Goal: Task Accomplishment & Management: Complete application form

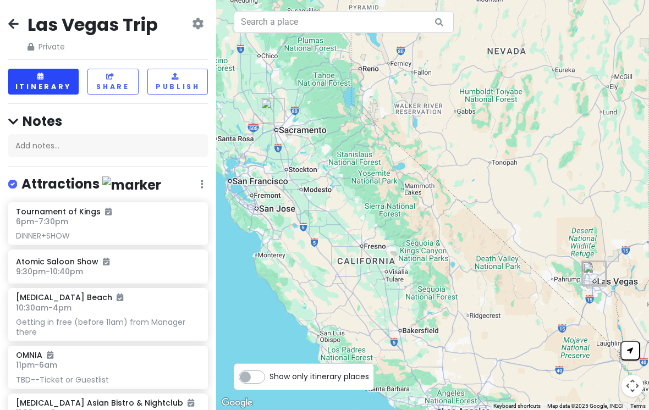
click at [54, 76] on button "Itinerary" at bounding box center [43, 82] width 70 height 26
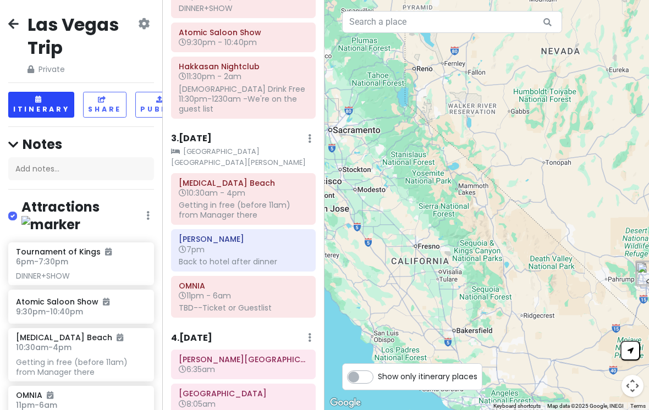
scroll to position [304, 0]
click at [238, 303] on div "TBD--Ticket or Guestlist" at bounding box center [243, 308] width 129 height 10
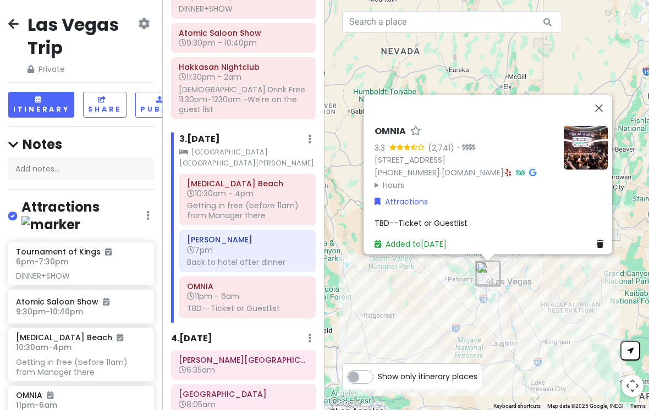
click at [448, 228] on span "TBD--Ticket or Guestlist" at bounding box center [420, 222] width 93 height 11
click at [446, 228] on span "TBD--Ticket or Guestlist" at bounding box center [420, 222] width 93 height 11
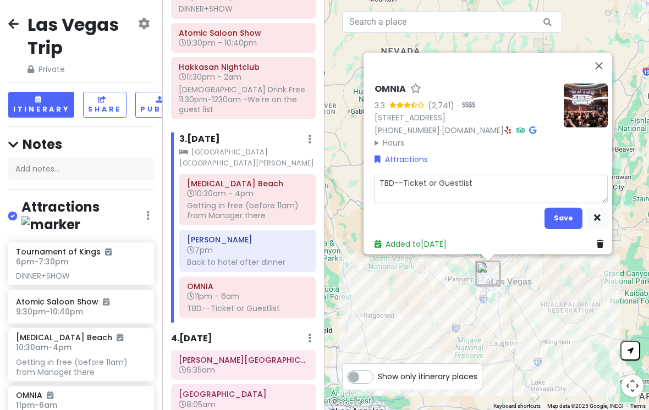
click at [496, 193] on textarea "TBD--Ticket or Guestlist" at bounding box center [490, 188] width 233 height 29
type textarea "x"
type textarea "TBD--Ticket or"
type textarea "x"
type textarea "TBD--Ticket o"
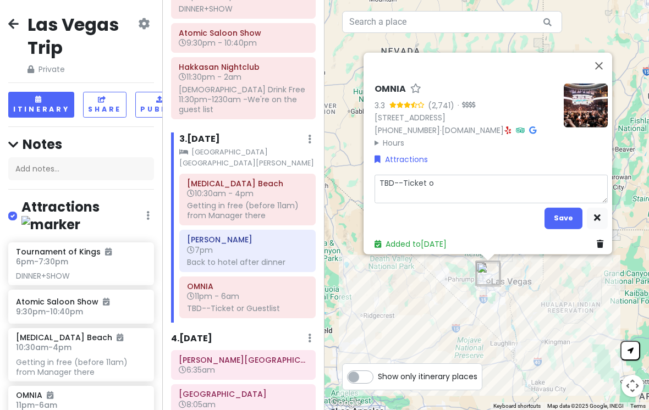
type textarea "x"
type textarea "TBD--Ticket"
type textarea "x"
type textarea "TBD--Ticket"
type textarea "x"
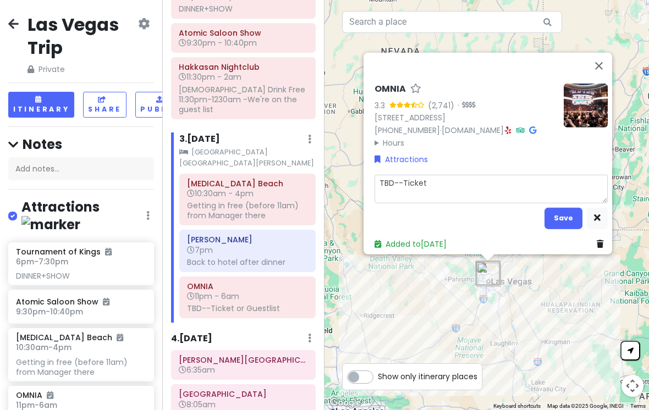
type textarea "TBD--Tickete"
type textarea "x"
type textarea "TBD--Ticketed"
type textarea "x"
type textarea "TBD--Ticketed"
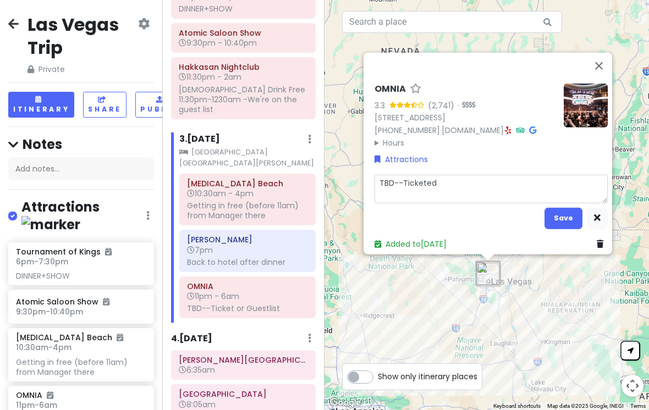
type textarea "x"
type textarea "TBD--Ticketed e"
type textarea "x"
type textarea "TBD--Ticketed en"
type textarea "x"
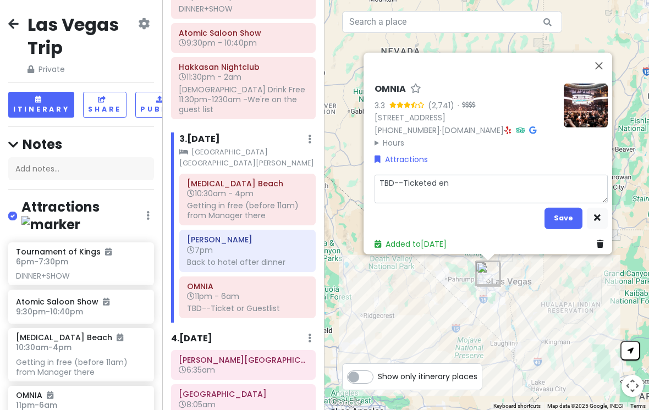
type textarea "TBD--Ticketed ent"
type textarea "x"
type textarea "TBD--Ticketed entr"
type textarea "x"
type textarea "TBD--Ticketed entry"
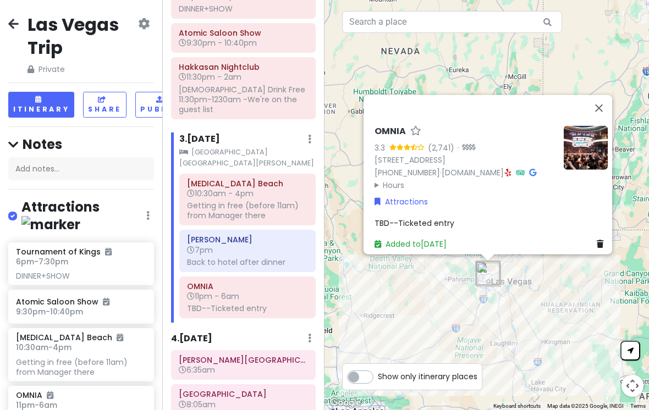
click at [438, 228] on span "TBD--Ticketed entry" at bounding box center [414, 222] width 80 height 11
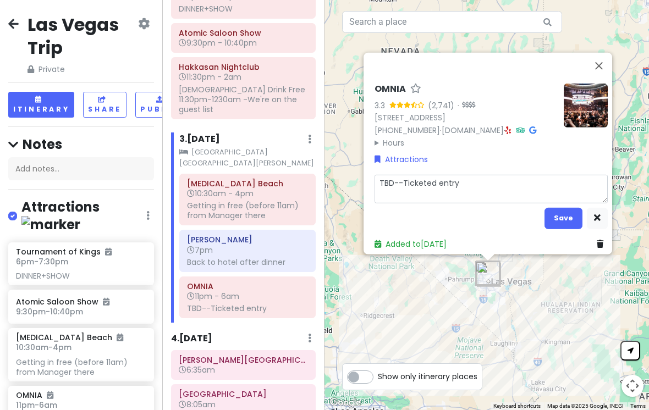
click at [488, 188] on textarea "TBD--Ticketed entry" at bounding box center [490, 188] width 233 height 29
type textarea "x"
type textarea "TBD--Ticketed entry"
type textarea "x"
type textarea "TBD--Ticketed entry m"
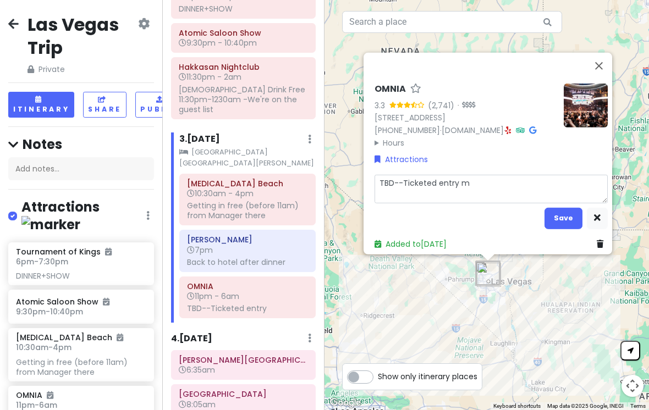
type textarea "x"
type textarea "TBD--Ticketed entry mu"
type textarea "x"
type textarea "TBD--Ticketed entry mus"
type textarea "x"
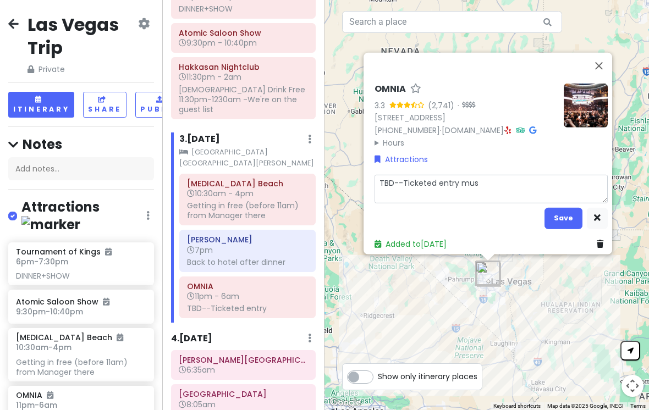
type textarea "TBD--Ticketed entry must"
type textarea "x"
type textarea "TBD--Ticketed entry must"
type textarea "x"
type textarea "TBD--Ticketed entry must a"
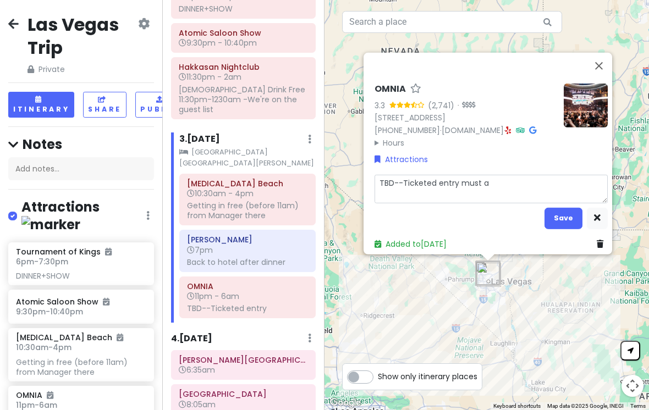
type textarea "x"
type textarea "TBD--Ticketed entry must ar"
type textarea "x"
type textarea "TBD--Ticketed entry must arr"
type textarea "x"
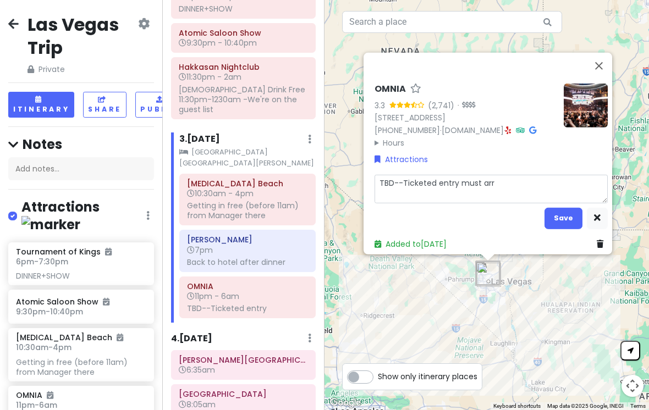
type textarea "TBD--Ticketed entry must arri"
type textarea "x"
type textarea "TBD--Ticketed entry must arriv"
type textarea "x"
type textarea "TBD--Ticketed entry must arrive"
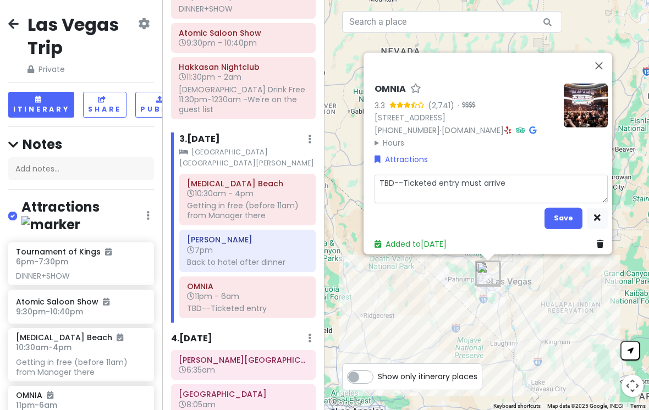
type textarea "x"
type textarea "TBD--Ticketed entry must arrive"
type textarea "x"
type textarea "TBD--Ticketed entry must arrive b"
type textarea "x"
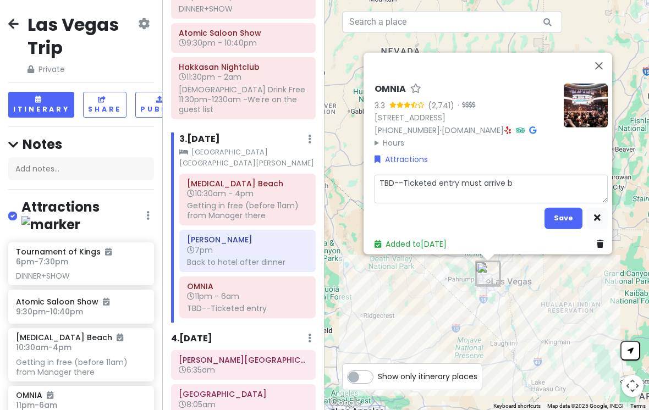
type textarea "TBD--Ticketed entry must arrive be"
type textarea "x"
type textarea "TBD--Ticketed entry must arrive bef"
type textarea "x"
type textarea "TBD--Ticketed entry must arrive befo"
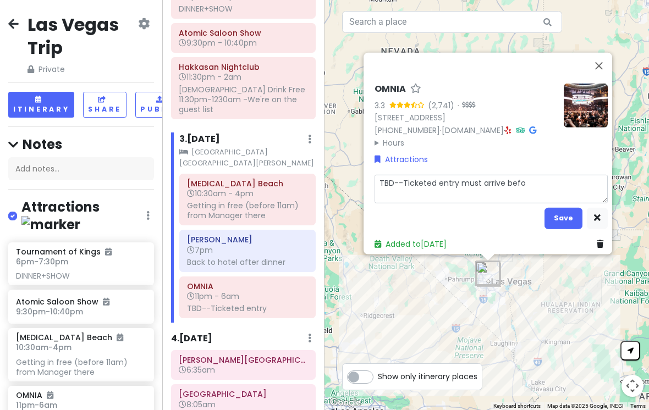
type textarea "x"
type textarea "TBD--Ticketed entry must arrive befor"
type textarea "x"
type textarea "TBD--Ticketed entry must arrive before"
type textarea "x"
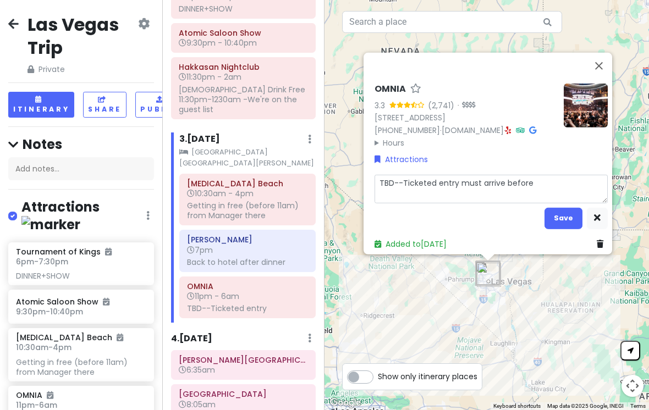
type textarea "TBD--Ticketed entry must arrive before"
type textarea "x"
type textarea "TBD--Ticketed entry must arrive before 1"
type textarea "x"
type textarea "TBD--Ticketed entry must arrive before 12"
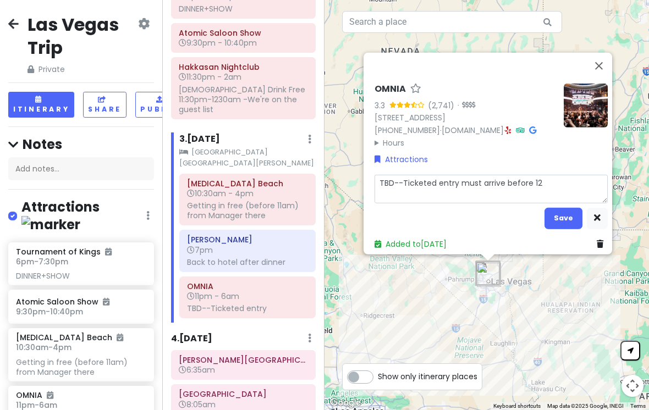
type textarea "x"
type textarea "TBD--Ticketed entry must arrive before 12a"
type textarea "x"
type textarea "TBD--Ticketed entry must arrive before 12am"
type textarea "x"
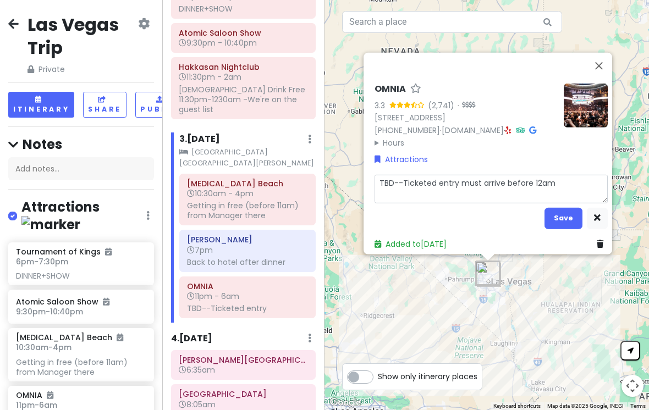
type textarea "TBD--Ticketed entry must arrive before 12am"
